Goal: Task Accomplishment & Management: Complete application form

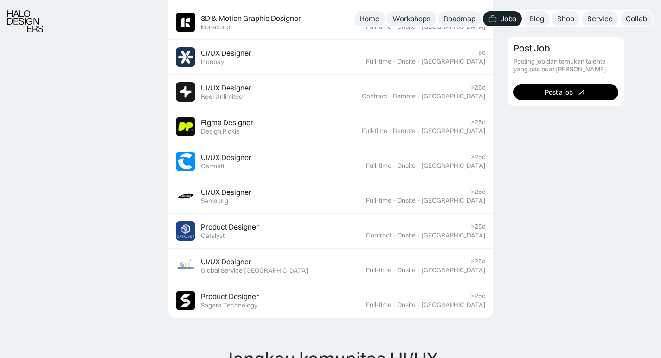
scroll to position [378, 0]
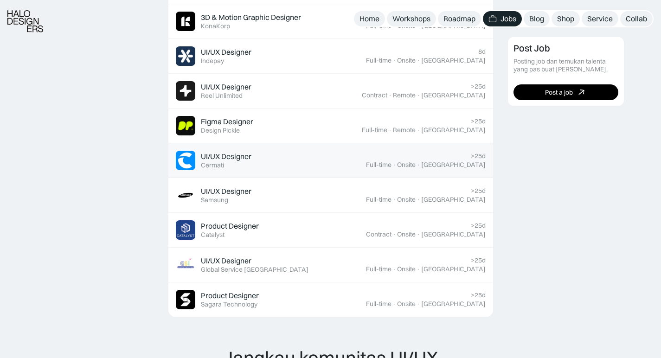
click at [438, 161] on div "Full-time · Onsite · Jakarta" at bounding box center [426, 165] width 120 height 8
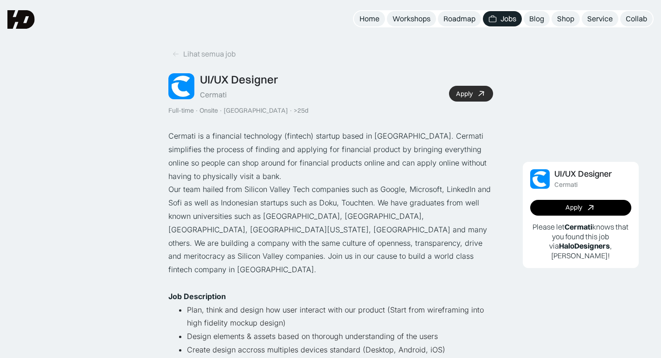
click at [469, 92] on div "Apply" at bounding box center [464, 94] width 17 height 8
click at [175, 55] on icon at bounding box center [175, 54] width 7 height 8
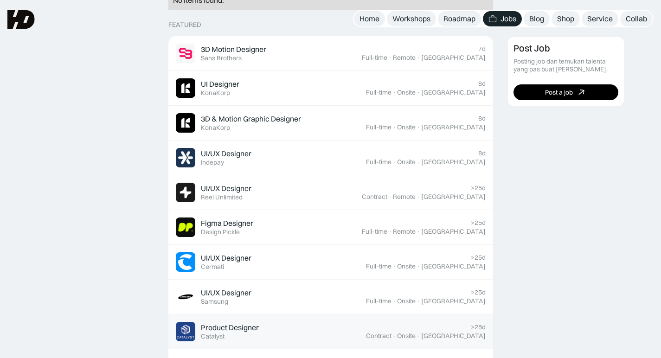
scroll to position [275, 0]
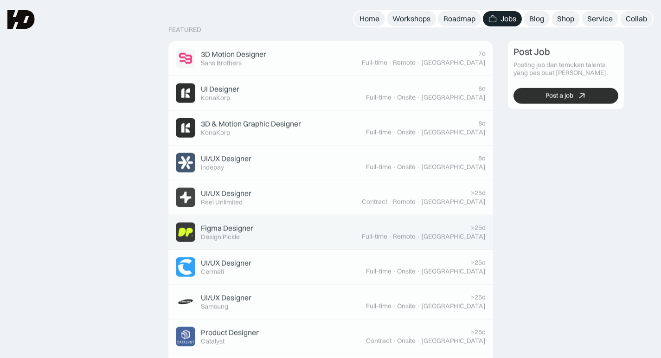
scroll to position [275, 0]
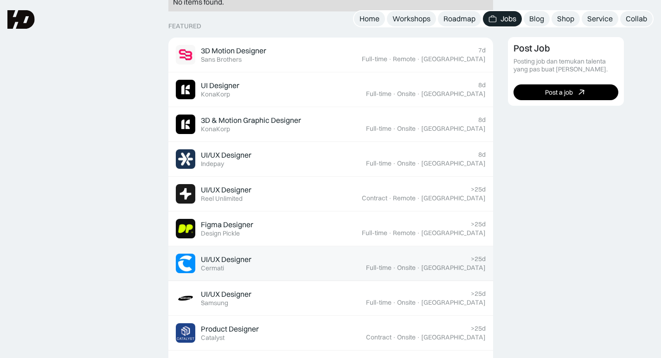
click at [267, 270] on div "UI/UX Designer Featured Cermati" at bounding box center [271, 263] width 190 height 19
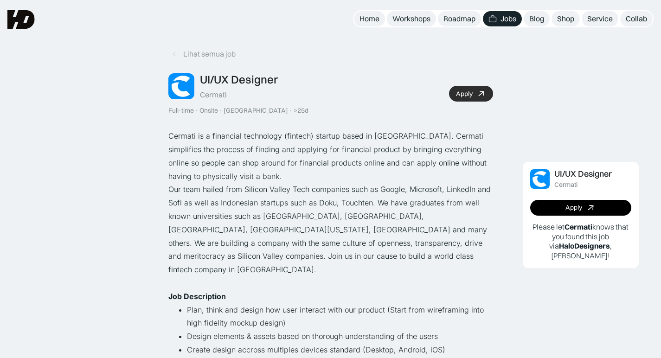
click at [461, 98] on link "Apply" at bounding box center [471, 94] width 44 height 16
